Goal: Task Accomplishment & Management: Use online tool/utility

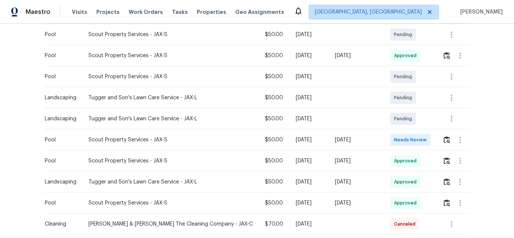
scroll to position [188, 0]
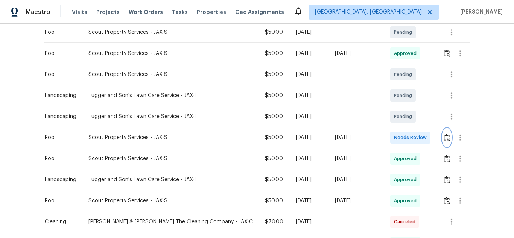
click at [444, 134] on img "button" at bounding box center [446, 137] width 6 height 7
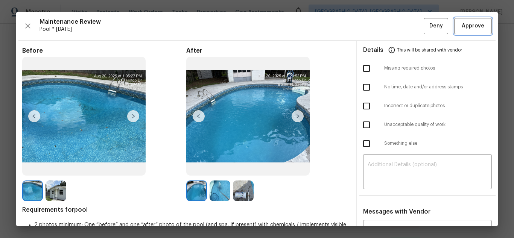
click at [461, 23] on span "Approve" at bounding box center [472, 25] width 23 height 9
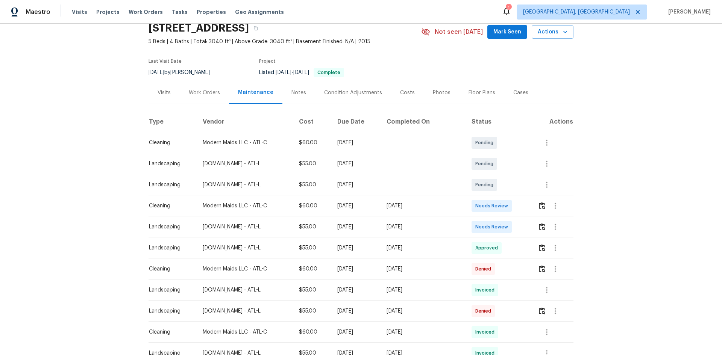
scroll to position [75, 0]
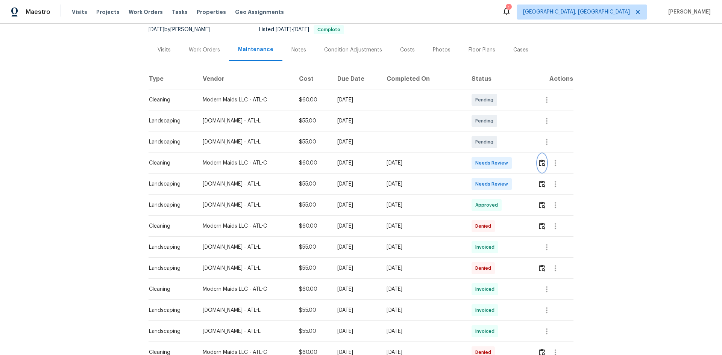
click at [513, 164] on img "button" at bounding box center [542, 162] width 6 height 7
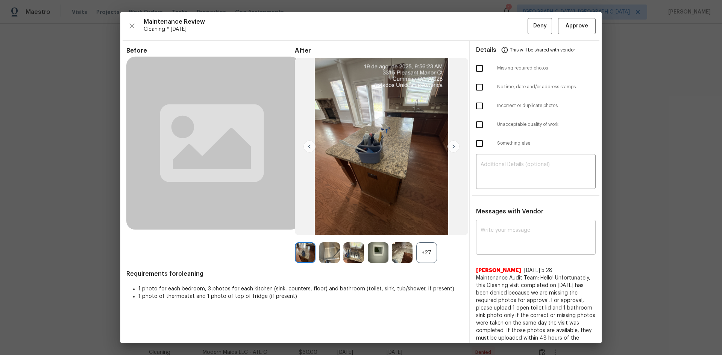
click at [513, 238] on textarea at bounding box center [536, 238] width 111 height 21
paste textarea "Maintenance Audit Team: Hello! Unfortunately, this Cleaning visit completed on …"
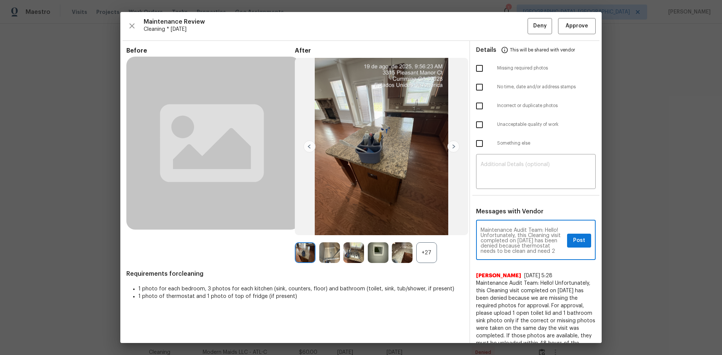
scroll to position [100, 0]
type textarea "Maintenance Audit Team: Hello! Unfortunately, this Cleaning visit completed on …"
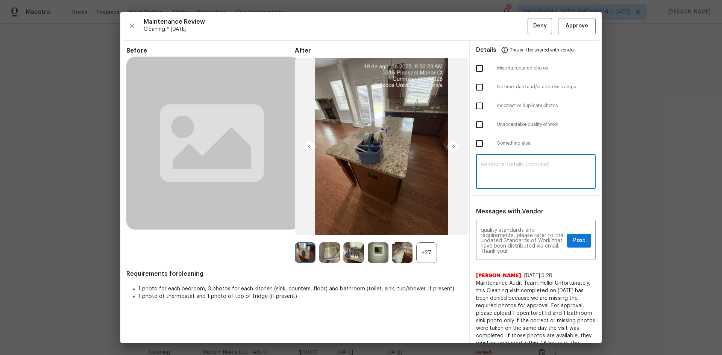
click at [513, 174] on textarea at bounding box center [536, 172] width 111 height 21
paste textarea "Maintenance Audit Team: Hello! Unfortunately, this Cleaning visit completed on …"
type textarea "Maintenance Audit Team: Hello! Unfortunately, this Cleaning visit completed on …"
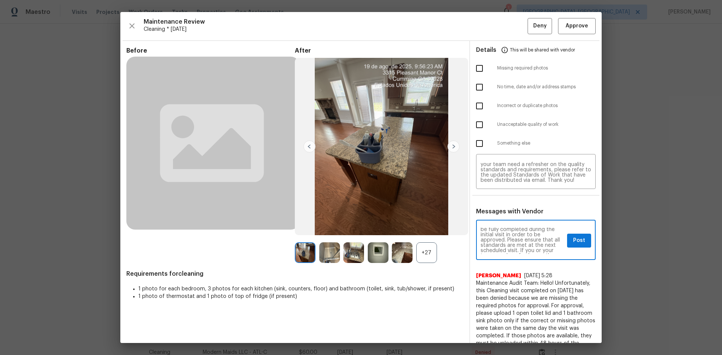
scroll to position [60, 0]
click at [513, 238] on button "Post" at bounding box center [579, 241] width 24 height 14
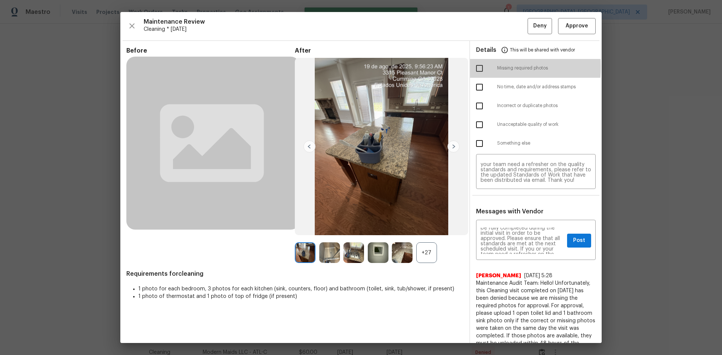
click at [474, 67] on input "checkbox" at bounding box center [480, 69] width 16 height 16
checkbox input "true"
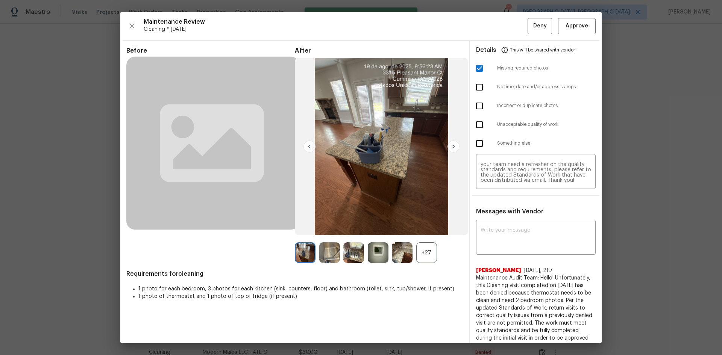
scroll to position [0, 0]
click at [476, 123] on input "checkbox" at bounding box center [480, 125] width 16 height 16
checkbox input "true"
click at [513, 19] on button "Deny" at bounding box center [540, 26] width 24 height 16
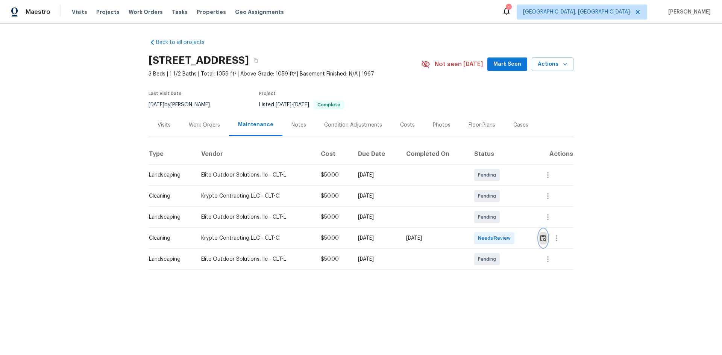
click at [513, 237] on img "button" at bounding box center [543, 238] width 6 height 7
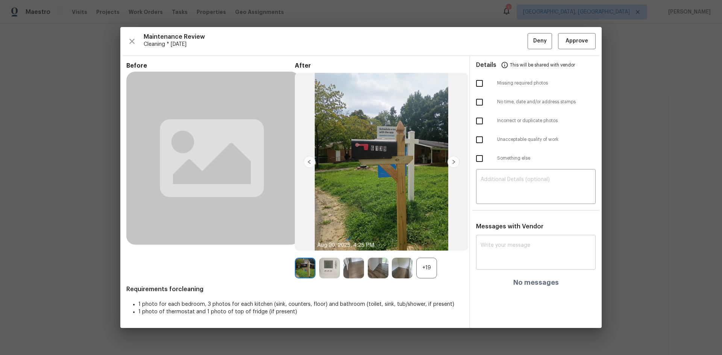
click at [513, 238] on textarea at bounding box center [536, 253] width 111 height 21
paste textarea "Maintenance Audit Team: Hello! Unfortunately, this Cleaning visit completed on …"
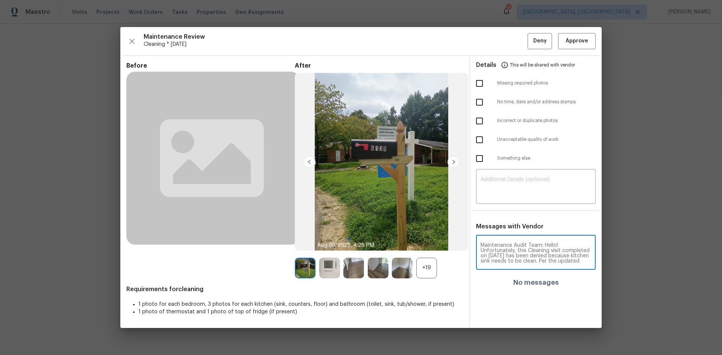
scroll to position [89, 0]
type textarea "Maintenance Audit Team: Hello! Unfortunately, this Cleaning visit completed on …"
click at [513, 190] on textarea at bounding box center [536, 187] width 111 height 21
paste textarea "Maintenance Audit Team: Hello! Unfortunately, this Cleaning visit completed on …"
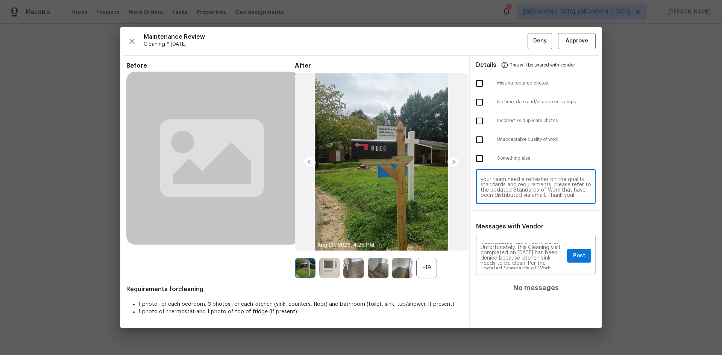
scroll to position [0, 0]
type textarea "Maintenance Audit Team: Hello! Unfortunately, this Cleaning visit completed on …"
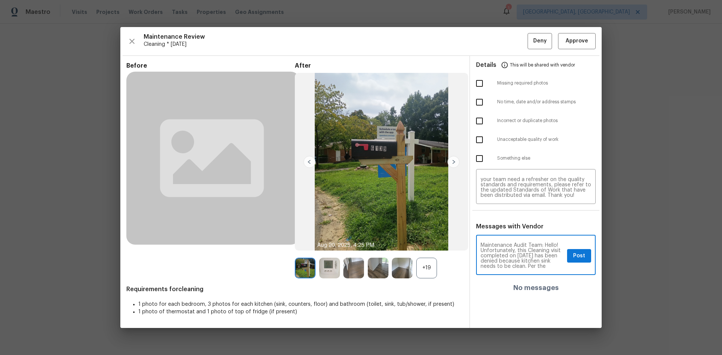
scroll to position [15, 0]
click at [513, 238] on span "Post" at bounding box center [579, 256] width 12 height 9
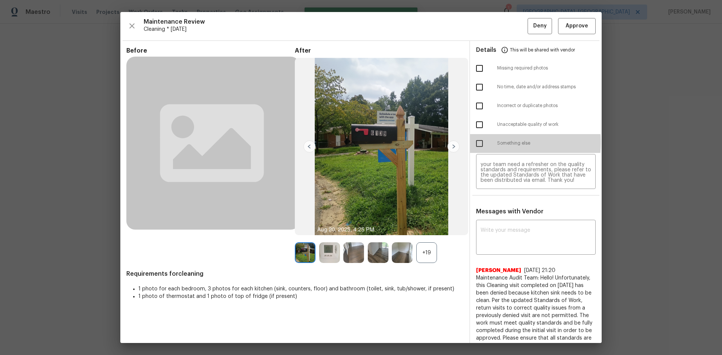
scroll to position [0, 0]
click at [480, 142] on input "checkbox" at bounding box center [480, 144] width 16 height 16
checkbox input "true"
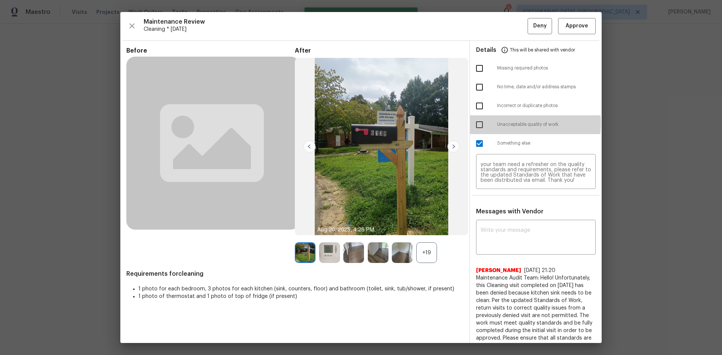
click at [479, 123] on input "checkbox" at bounding box center [480, 125] width 16 height 16
checkbox input "true"
click at [475, 141] on input "checkbox" at bounding box center [480, 144] width 16 height 16
checkbox input "false"
click at [513, 29] on span "Deny" at bounding box center [540, 25] width 14 height 9
